Goal: Find specific page/section: Find specific page/section

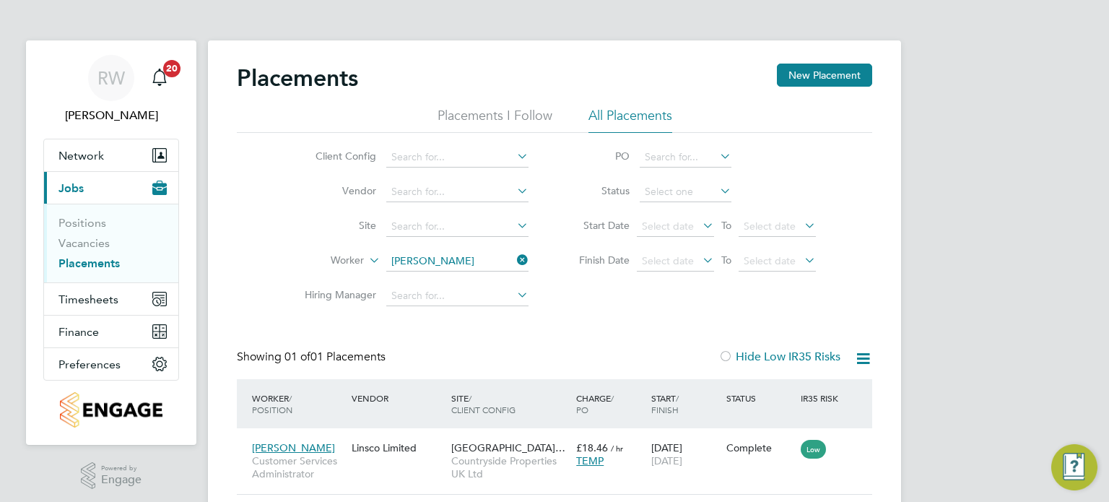
scroll to position [14, 69]
click at [514, 262] on icon at bounding box center [514, 260] width 0 height 20
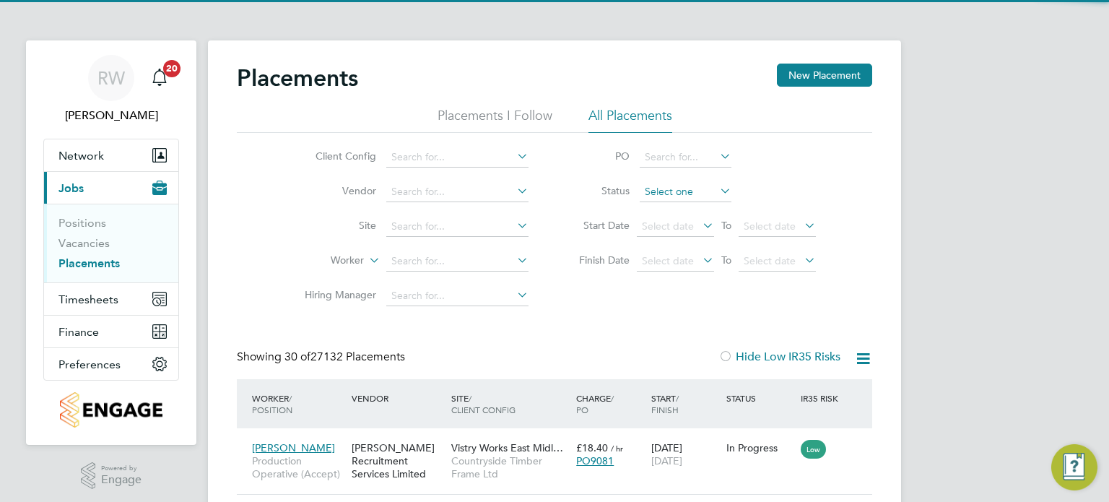
click at [671, 190] on input at bounding box center [686, 192] width 92 height 20
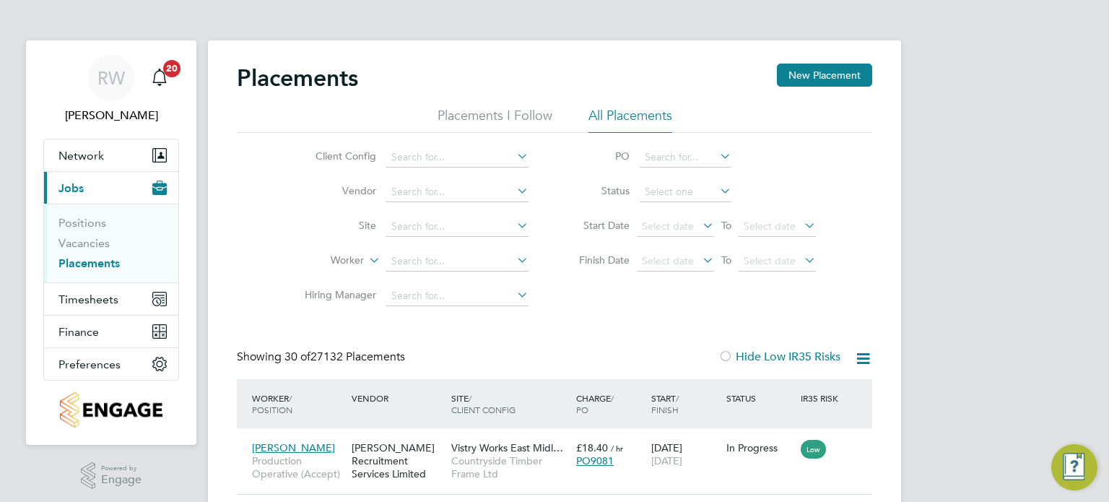
click at [670, 208] on li "Active" at bounding box center [686, 210] width 92 height 19
type input "Active"
click at [871, 354] on icon at bounding box center [863, 358] width 18 height 18
click at [796, 388] on li "Download Placements Report" at bounding box center [792, 393] width 154 height 20
click at [77, 330] on span "Finance" at bounding box center [78, 332] width 40 height 14
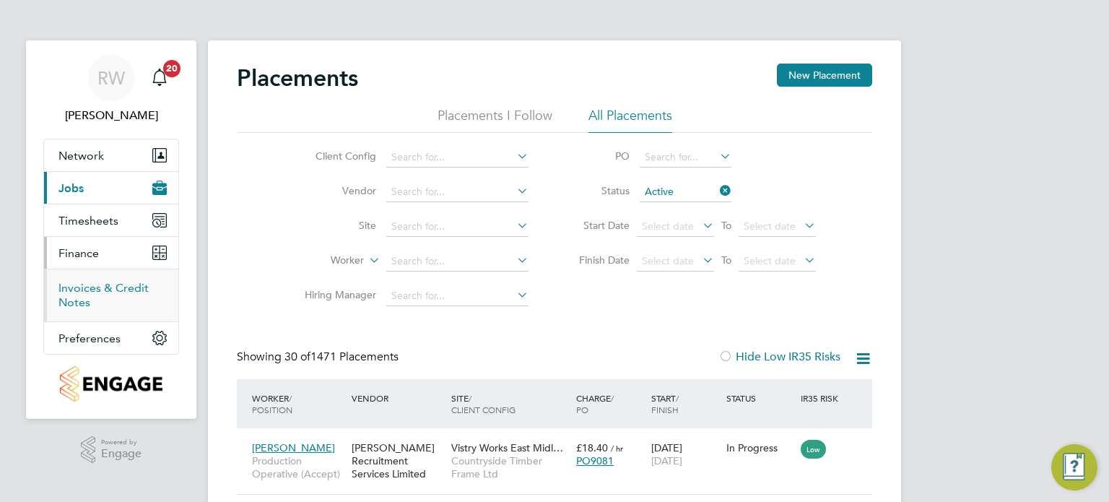
click at [92, 288] on link "Invoices & Credit Notes" at bounding box center [103, 295] width 90 height 28
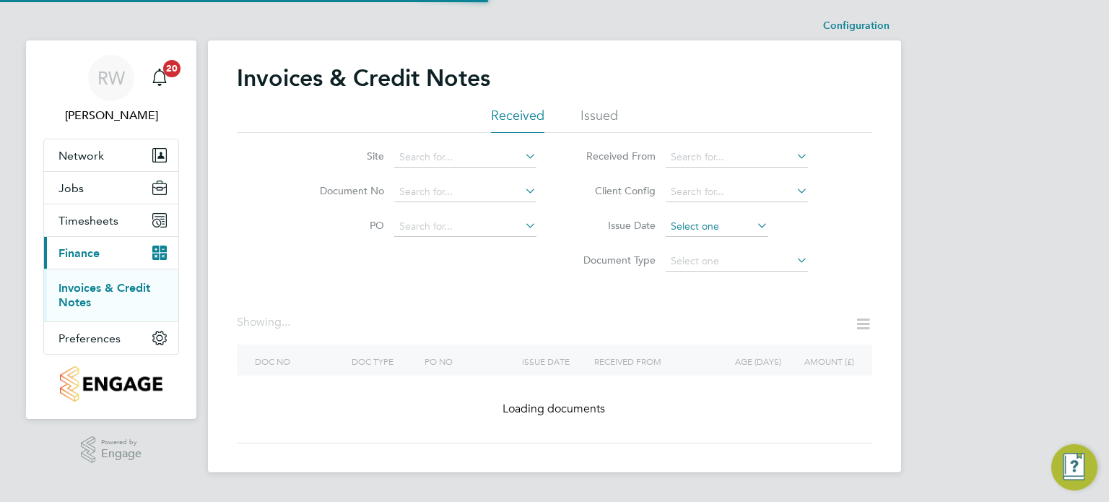
click at [687, 226] on input at bounding box center [717, 227] width 103 height 20
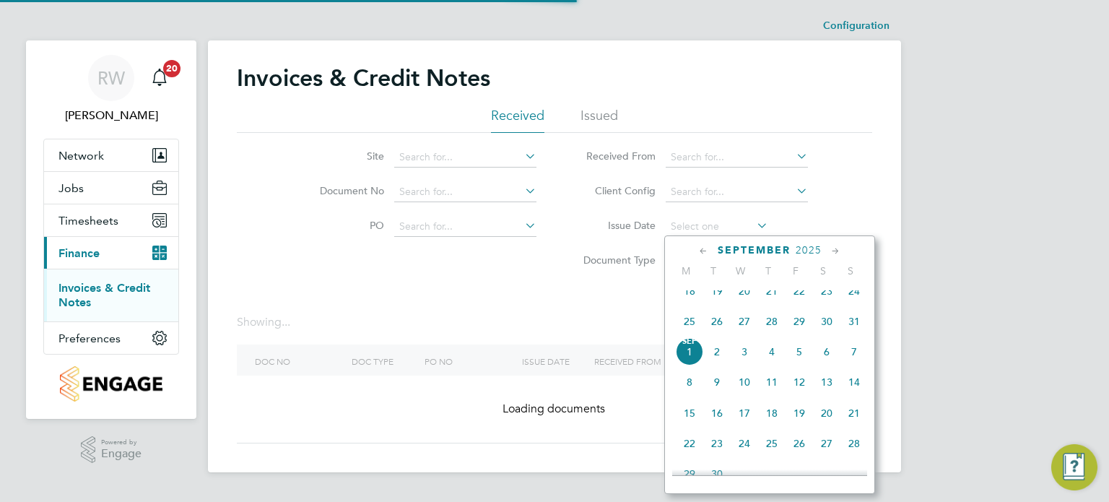
click at [686, 360] on span "[DATE]" at bounding box center [689, 351] width 27 height 27
type input "[DATE]"
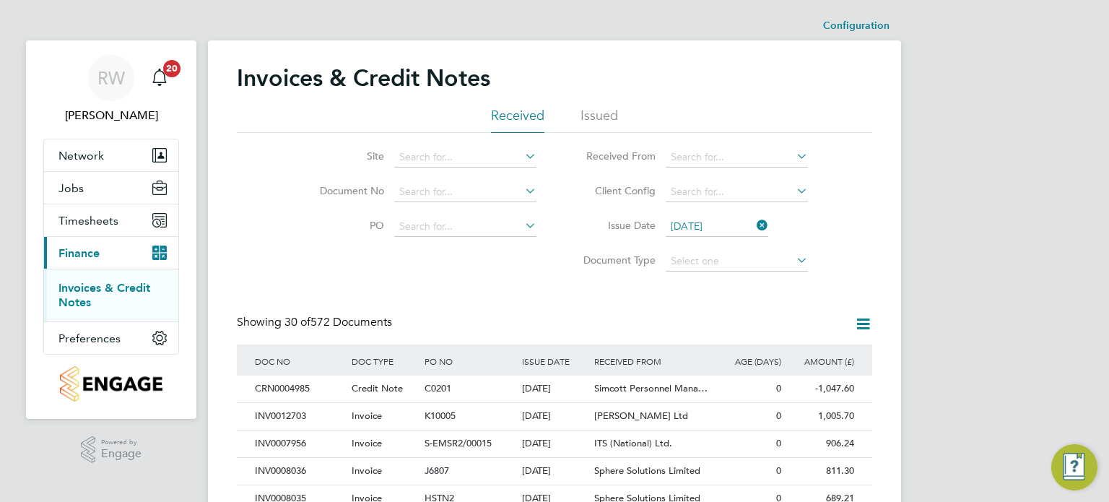
click at [861, 321] on icon at bounding box center [863, 324] width 18 height 18
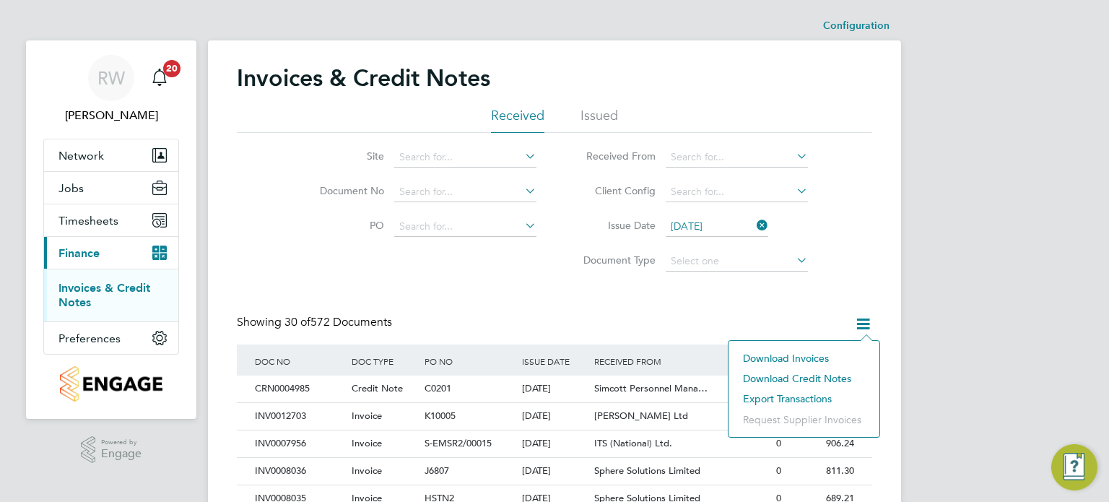
click at [803, 352] on li "Download invoices" at bounding box center [804, 358] width 136 height 20
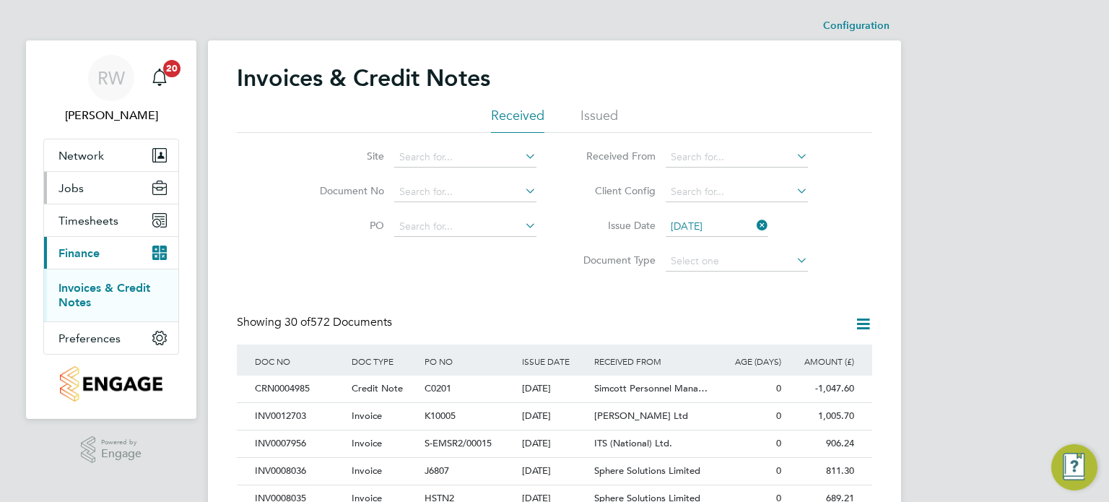
click at [78, 190] on span "Jobs" at bounding box center [70, 188] width 25 height 14
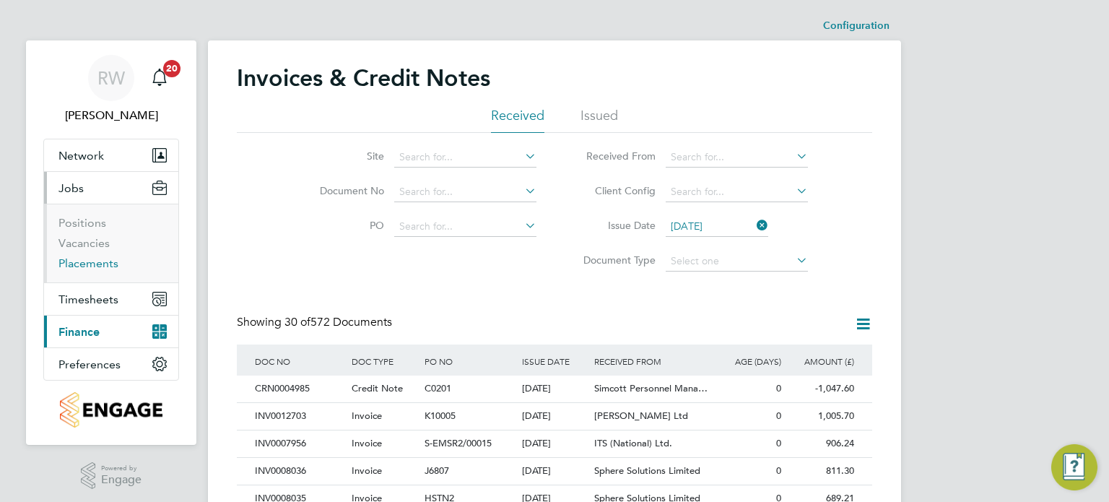
click at [70, 258] on link "Placements" at bounding box center [88, 263] width 60 height 14
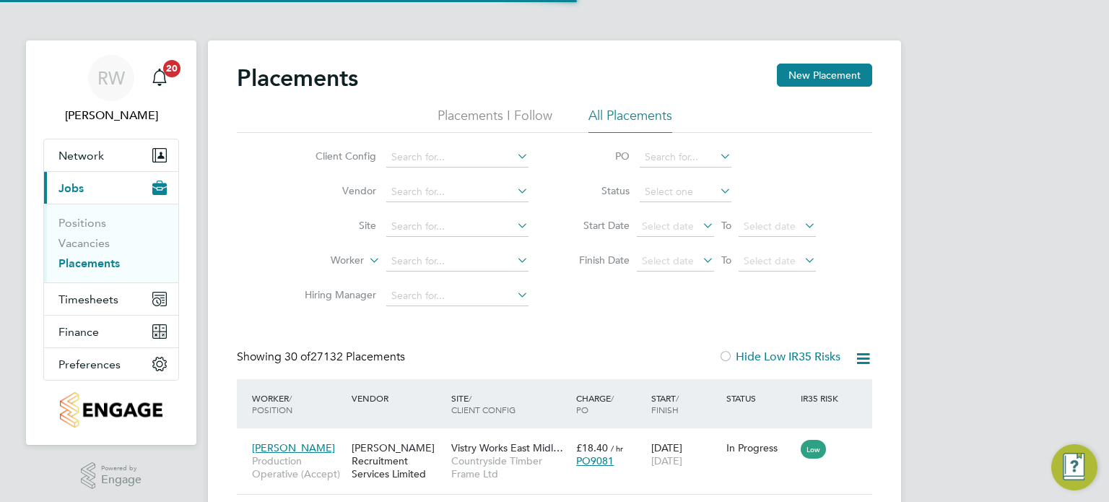
scroll to position [54, 126]
click at [414, 225] on input at bounding box center [457, 227] width 142 height 20
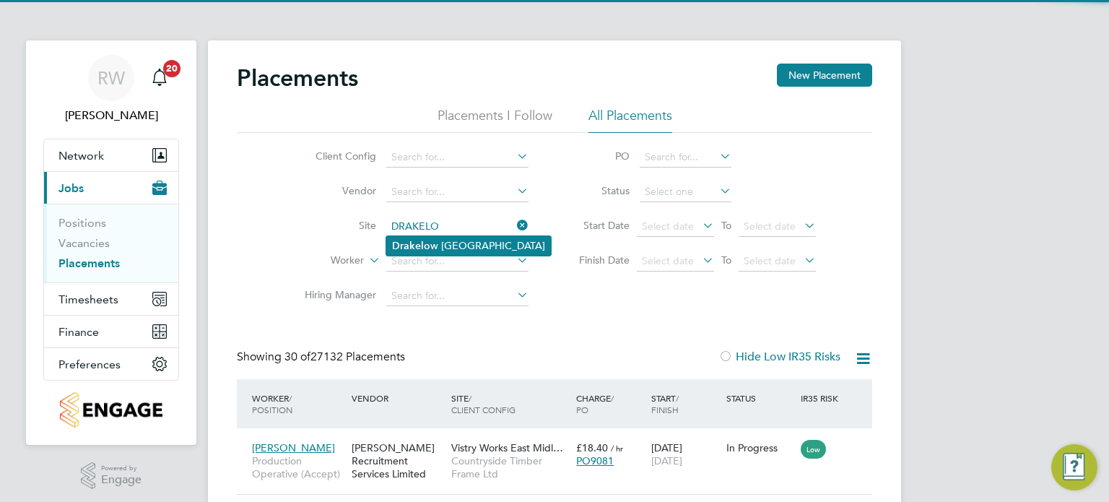
click at [426, 240] on b "Drakelo" at bounding box center [411, 246] width 38 height 12
type input "Drakelow Riverside"
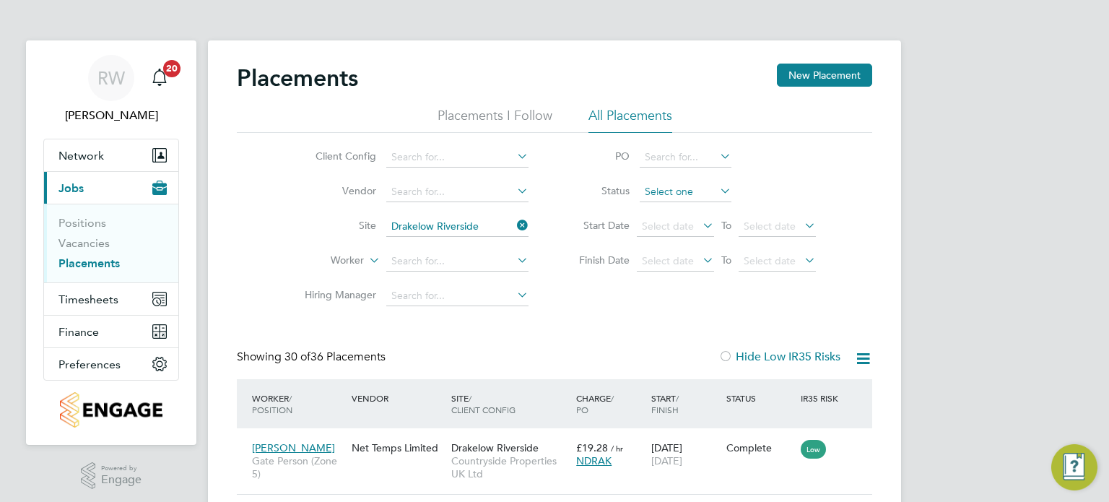
click at [666, 189] on input at bounding box center [686, 192] width 92 height 20
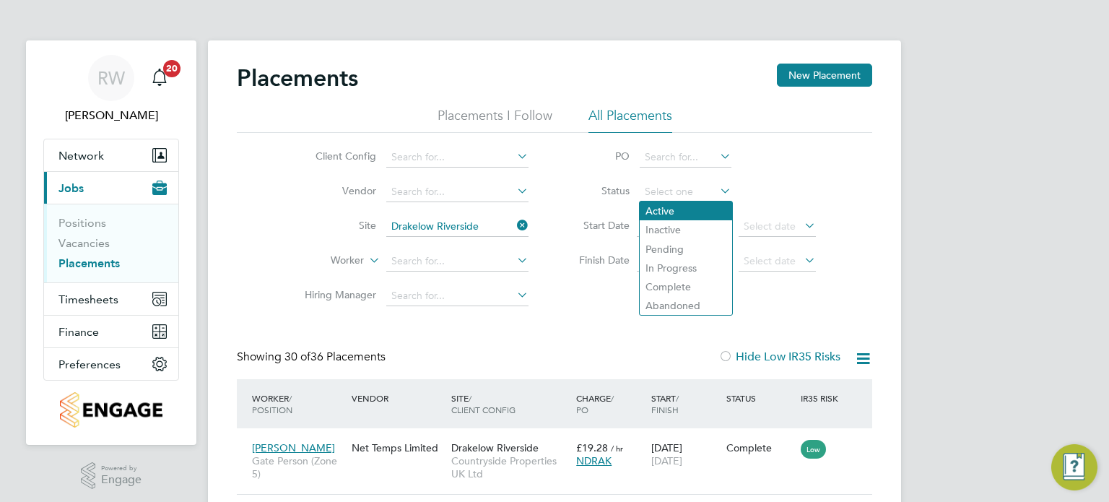
click at [664, 206] on li "Active" at bounding box center [686, 210] width 92 height 19
type input "Active"
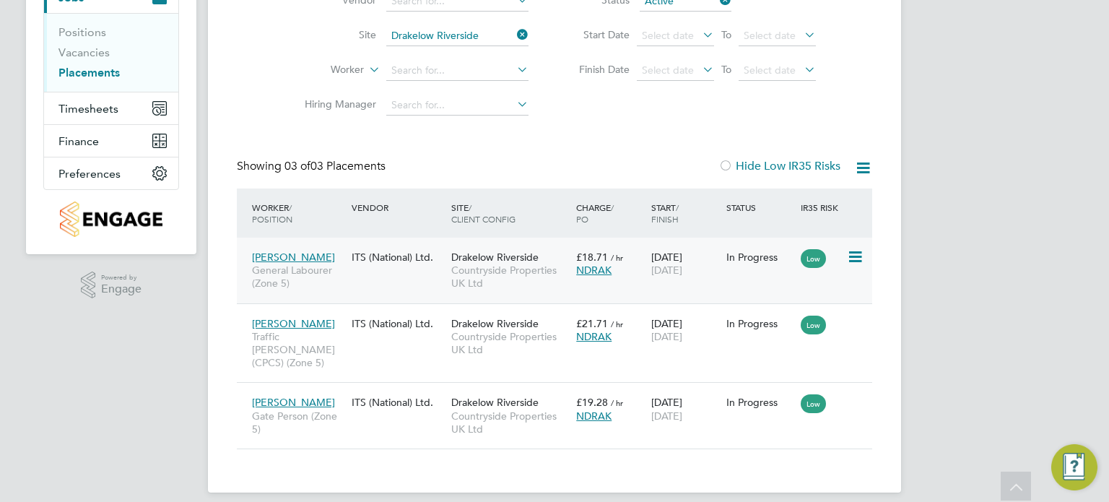
click at [502, 260] on span "Drakelow Riverside" at bounding box center [494, 257] width 87 height 13
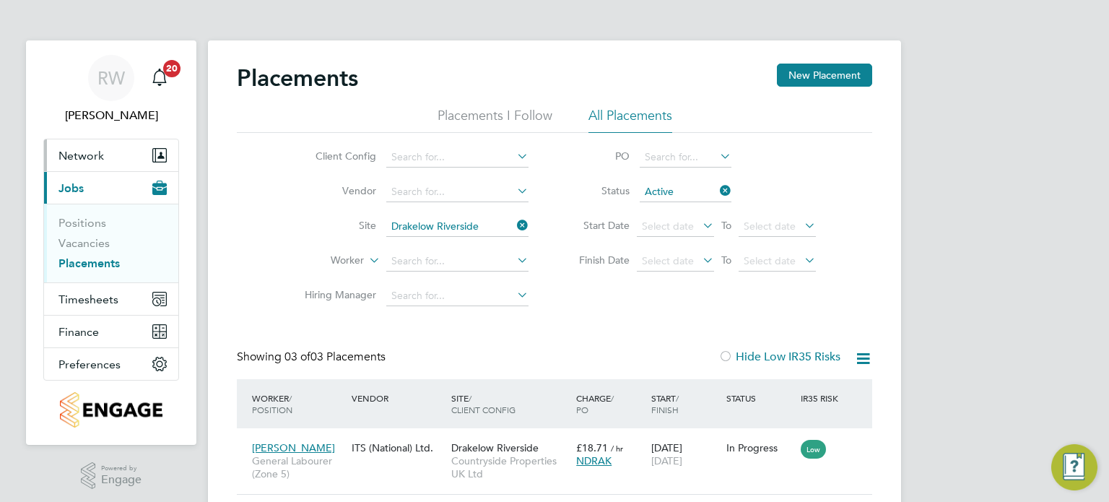
click at [82, 160] on span "Network" at bounding box center [80, 156] width 45 height 14
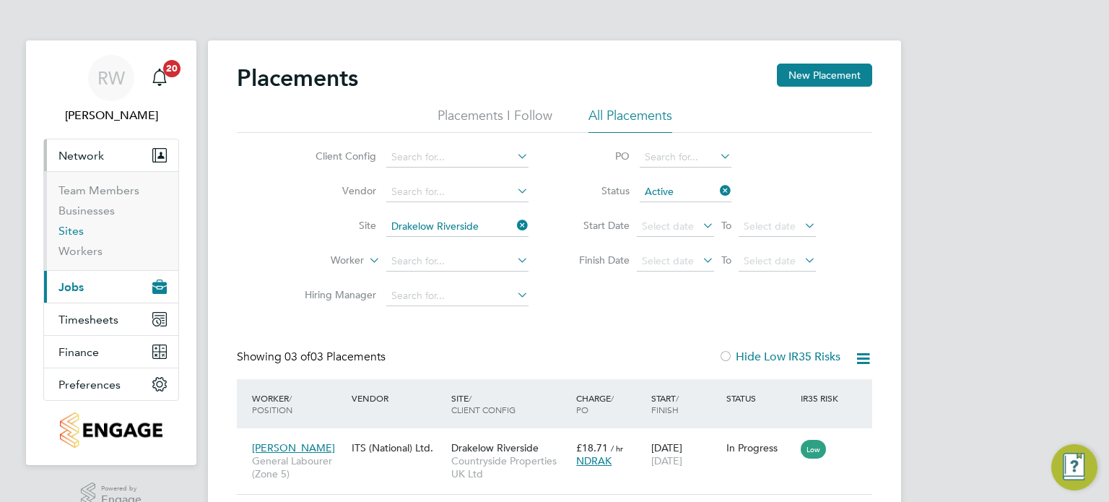
click at [66, 230] on link "Sites" at bounding box center [70, 231] width 25 height 14
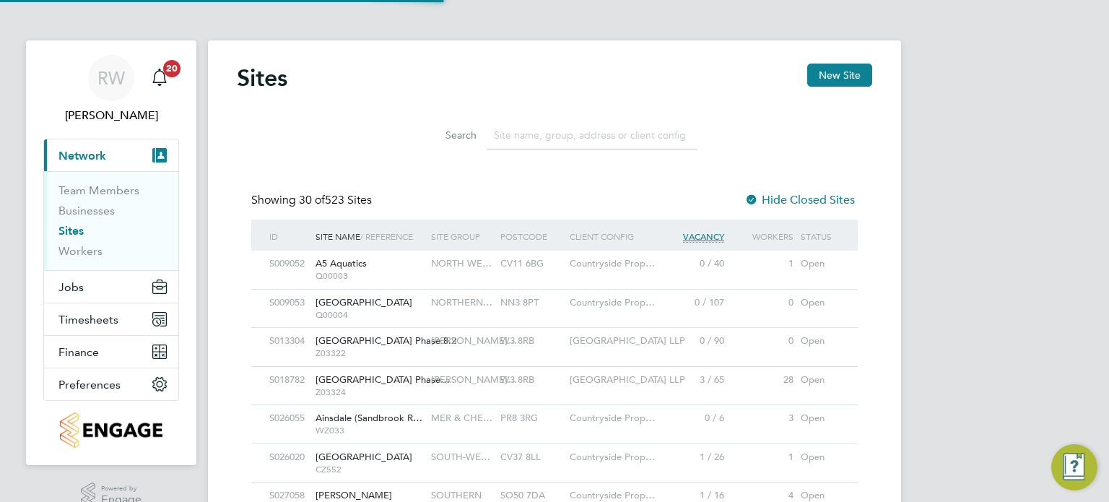
scroll to position [27, 70]
click at [561, 138] on input at bounding box center [592, 135] width 211 height 28
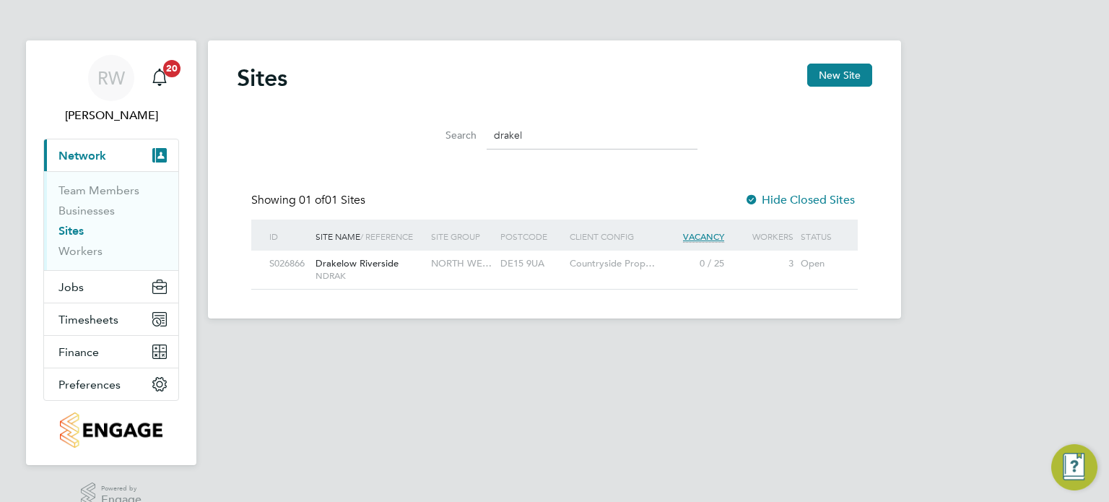
drag, startPoint x: 530, startPoint y: 137, endPoint x: 242, endPoint y: 141, distance: 288.1
click at [242, 141] on div "Search drakel" at bounding box center [554, 132] width 635 height 50
drag, startPoint x: 557, startPoint y: 131, endPoint x: 241, endPoint y: 190, distance: 321.6
click at [241, 190] on div "Sites New Site Search FINCHAMP Showing 01 of 01 Sites Hide Closed Sites ID Site…" at bounding box center [554, 177] width 635 height 226
drag, startPoint x: 568, startPoint y: 127, endPoint x: 323, endPoint y: 175, distance: 249.3
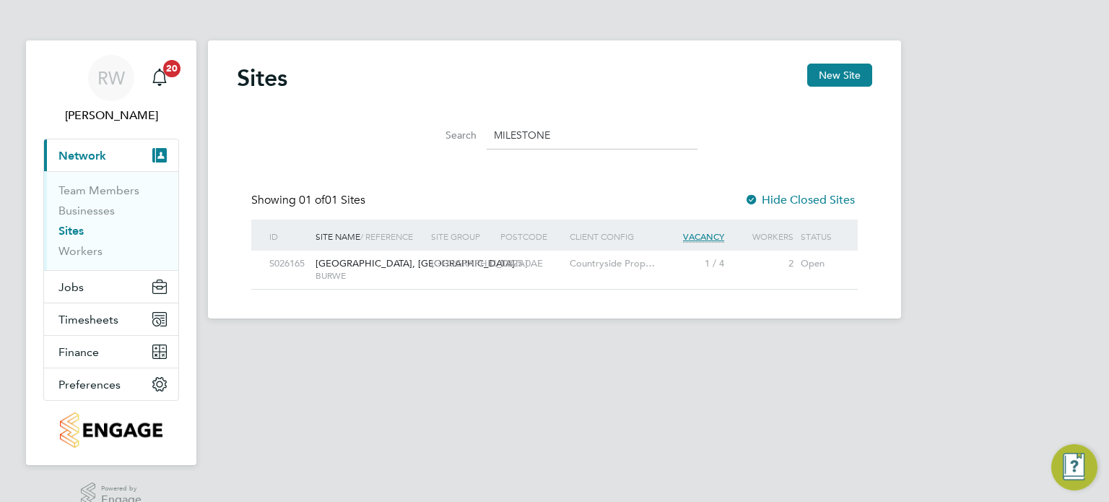
click at [323, 175] on div "Sites New Site Search MILESTONE Showing 01 of 01 Sites Hide Closed Sites ID Sit…" at bounding box center [554, 177] width 635 height 226
type input "redruth ro"
